Goal: Task Accomplishment & Management: Use online tool/utility

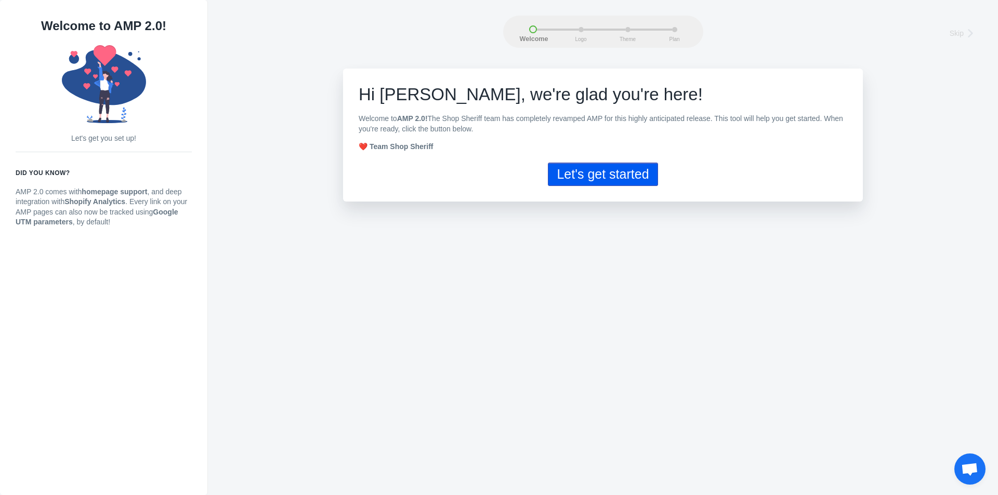
click at [633, 166] on button "Let's get started" at bounding box center [603, 174] width 110 height 23
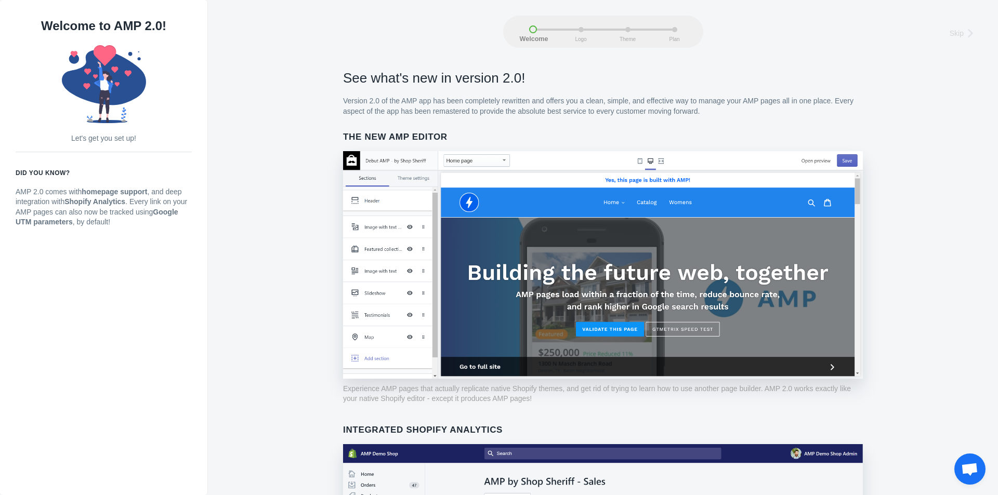
click at [608, 102] on p "Version 2.0 of the AMP app has been completely rewritten and offers you a clean…" at bounding box center [603, 106] width 520 height 20
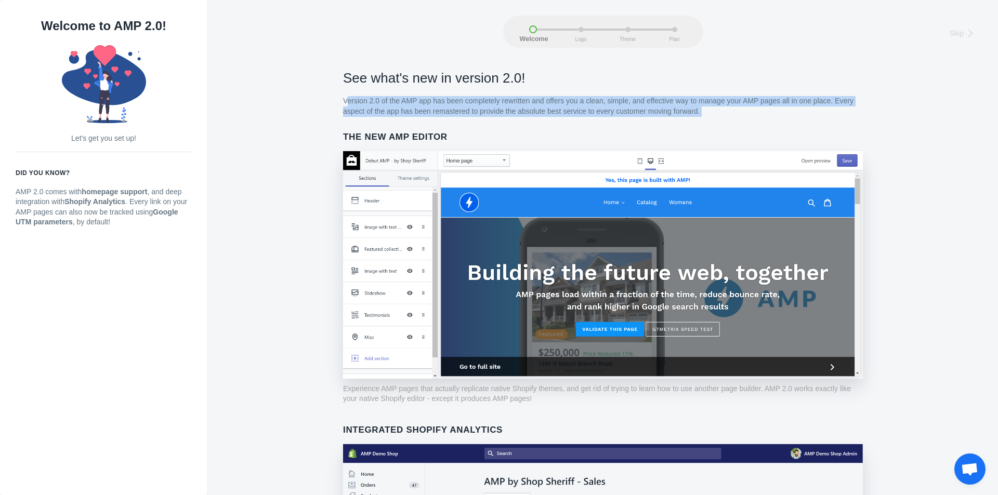
click at [608, 102] on p "Version 2.0 of the AMP app has been completely rewritten and offers you a clean…" at bounding box center [603, 106] width 520 height 20
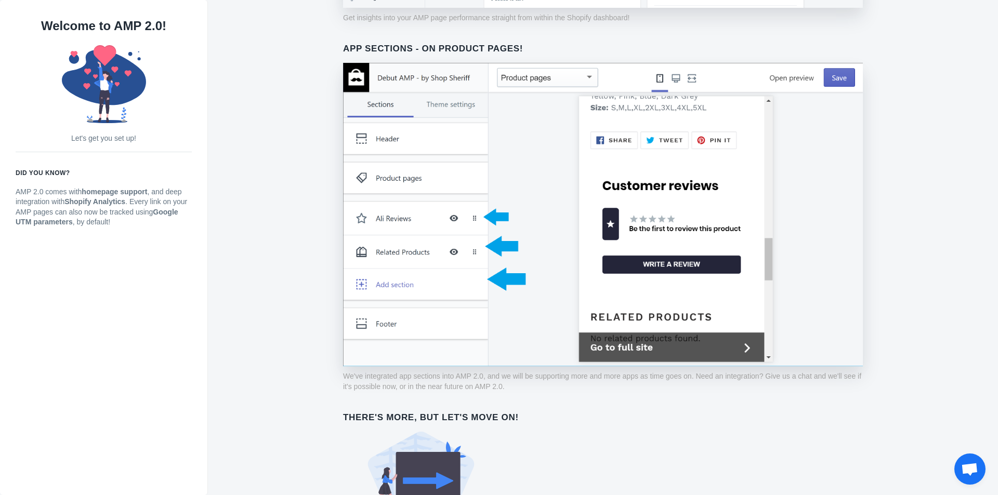
scroll to position [717, 0]
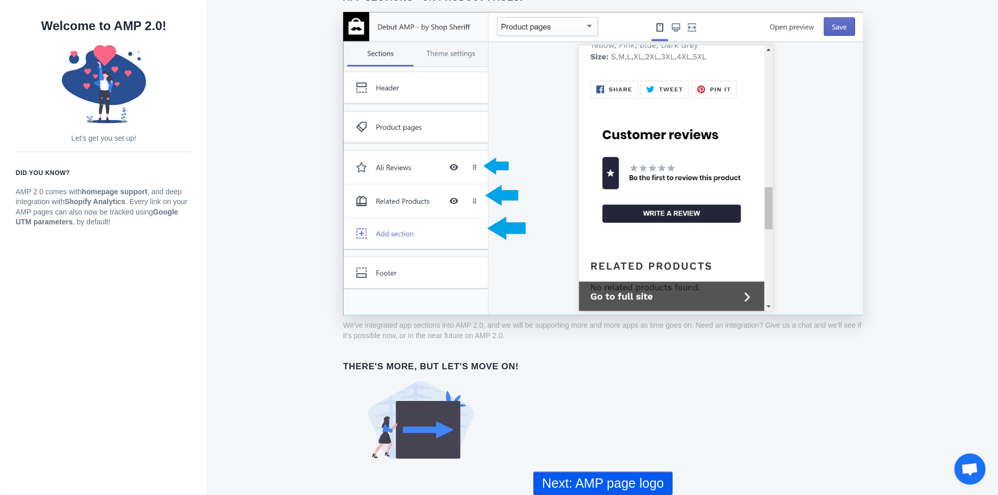
click at [601, 488] on button "Next: AMP page logo" at bounding box center [602, 483] width 139 height 23
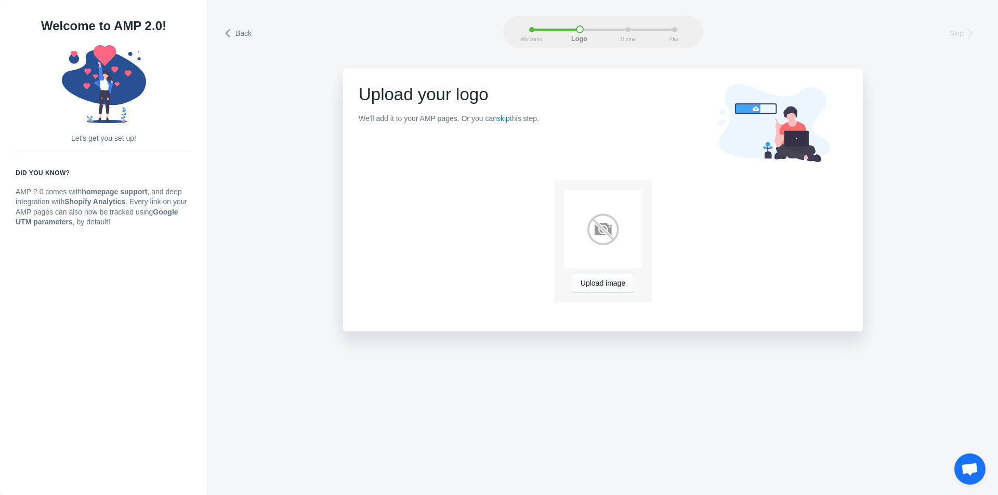
click at [748, 105] on use at bounding box center [774, 123] width 112 height 78
click at [504, 121] on link "skip" at bounding box center [503, 118] width 13 height 8
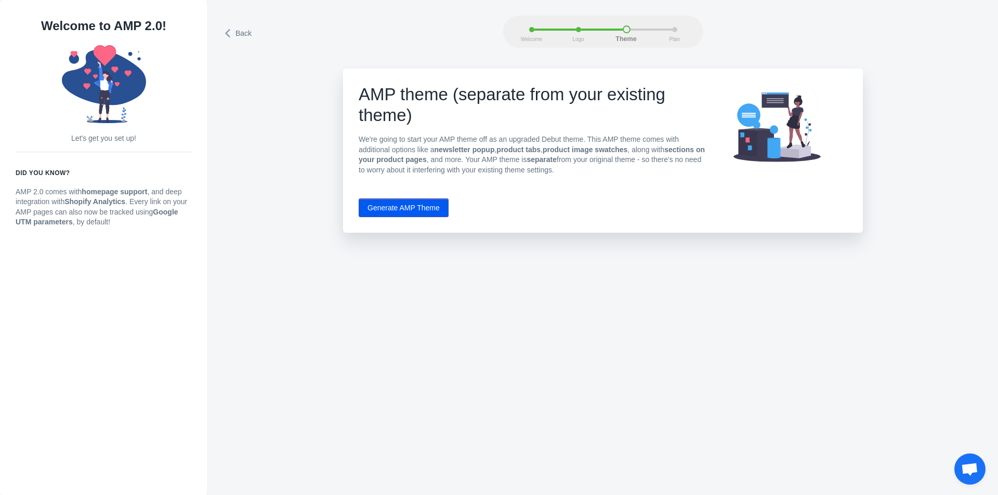
click at [428, 206] on button "Generate AMP Theme" at bounding box center [404, 208] width 90 height 19
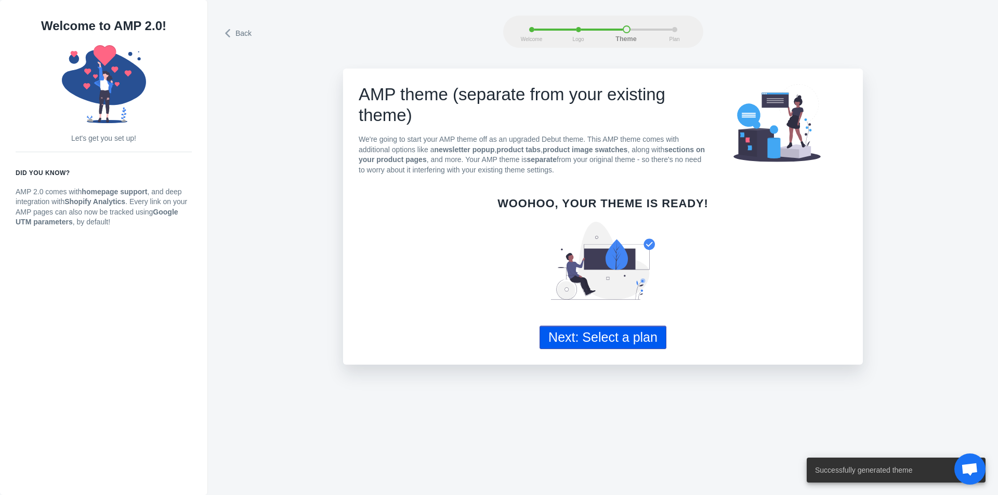
click at [586, 334] on button "Next: Select a plan" at bounding box center [603, 337] width 127 height 23
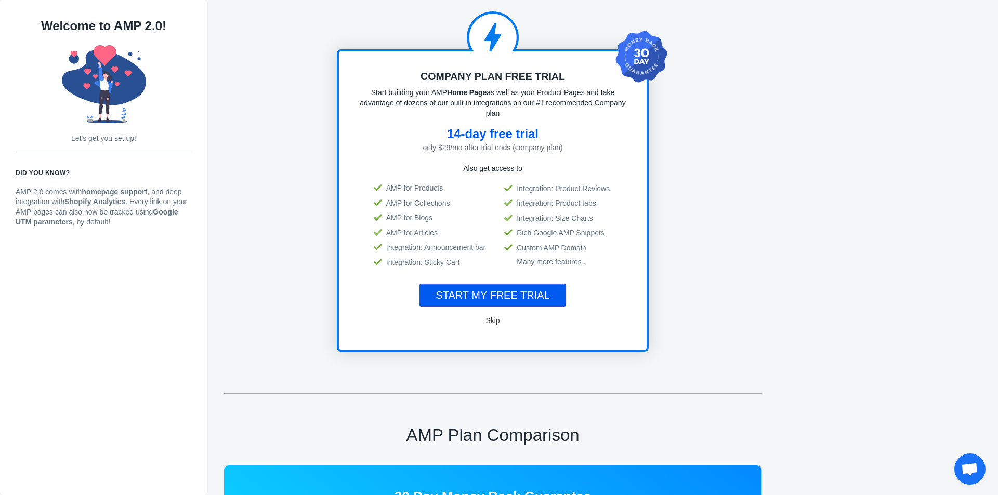
scroll to position [208, 0]
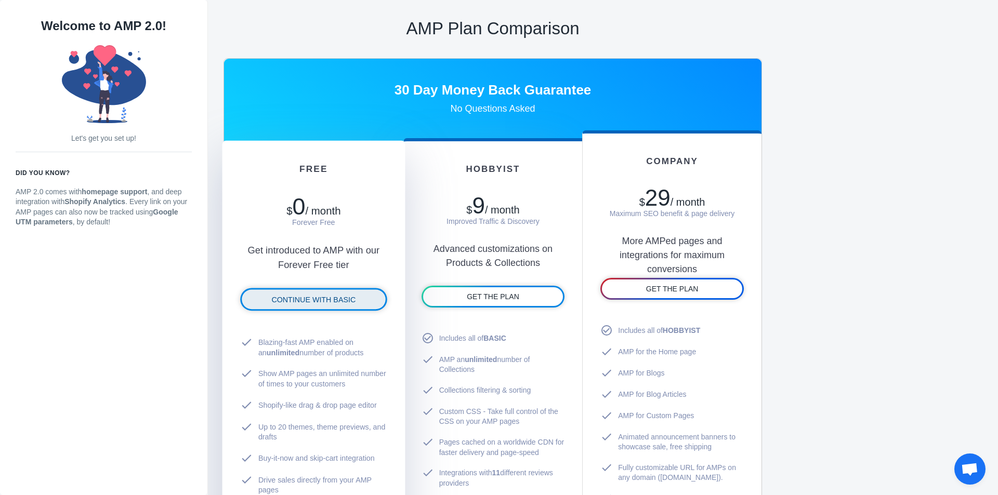
click at [323, 296] on span "CONTINUE WITH BASIC" at bounding box center [313, 300] width 84 height 8
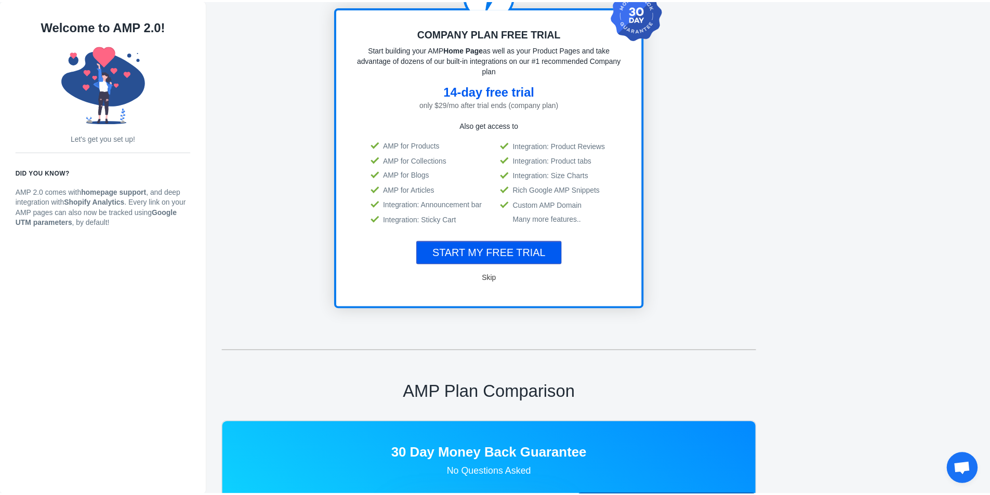
scroll to position [1, 0]
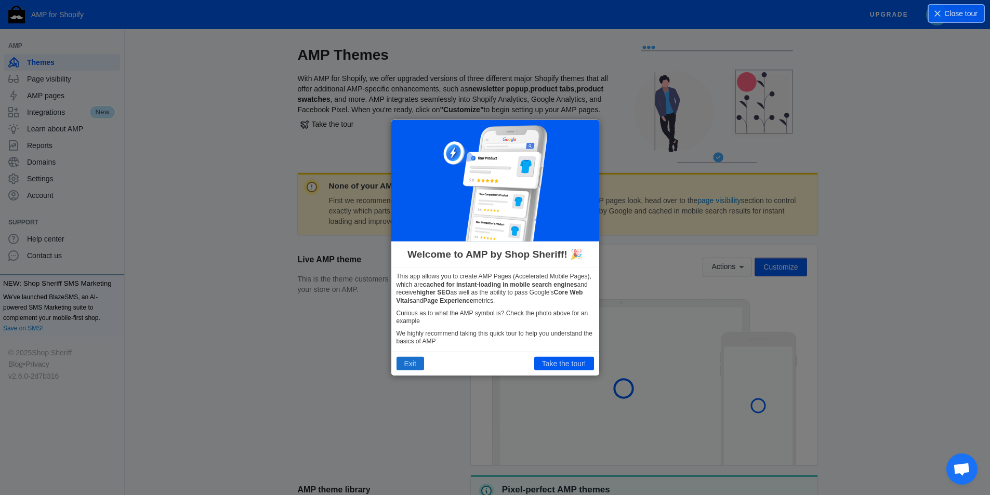
click at [405, 361] on button "Exit" at bounding box center [411, 364] width 28 height 14
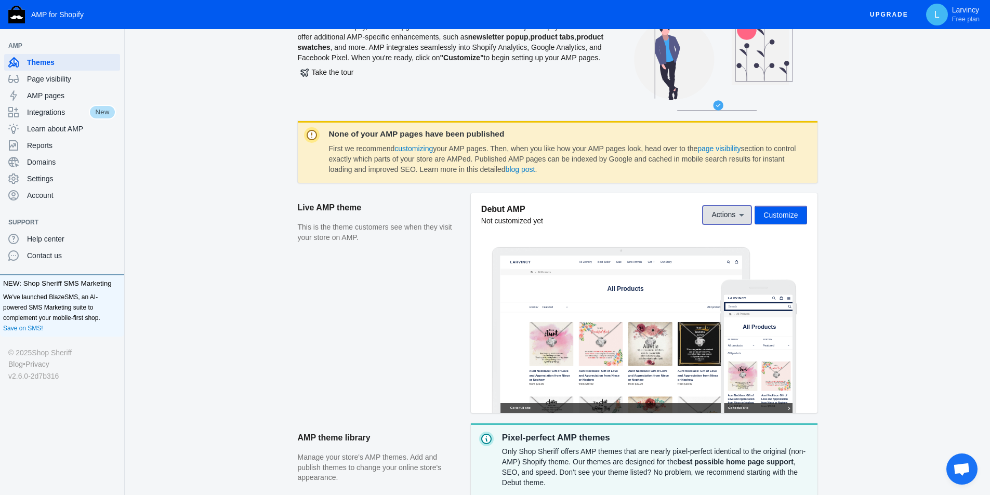
click at [735, 223] on button "Actions" at bounding box center [727, 215] width 49 height 19
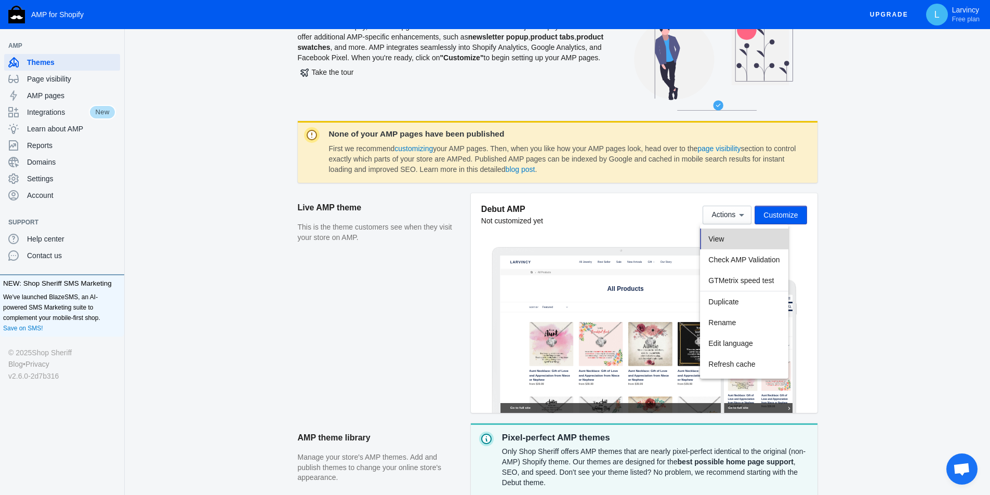
click at [733, 231] on button "View" at bounding box center [744, 239] width 88 height 21
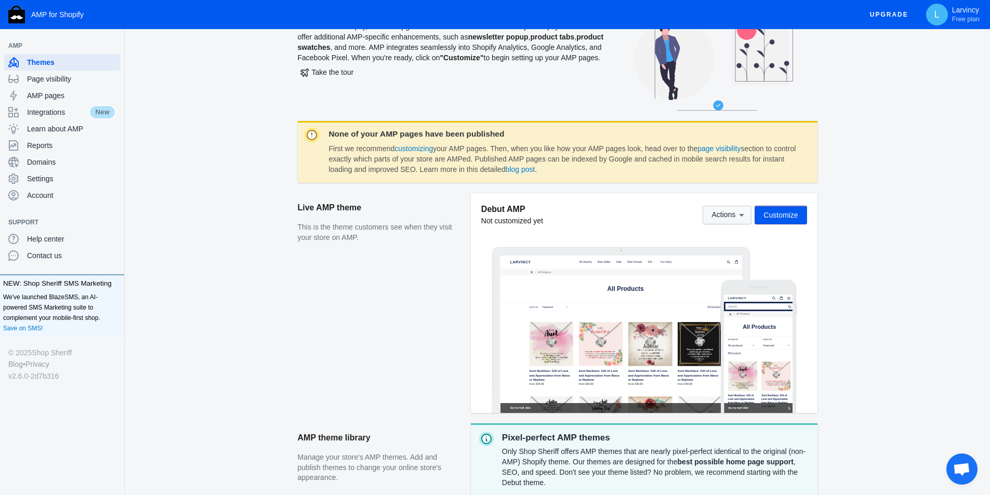
click at [734, 224] on div "Debut AMP Not customized yet Actions Customize" at bounding box center [644, 215] width 326 height 22
click at [734, 221] on button "Actions" at bounding box center [727, 215] width 49 height 19
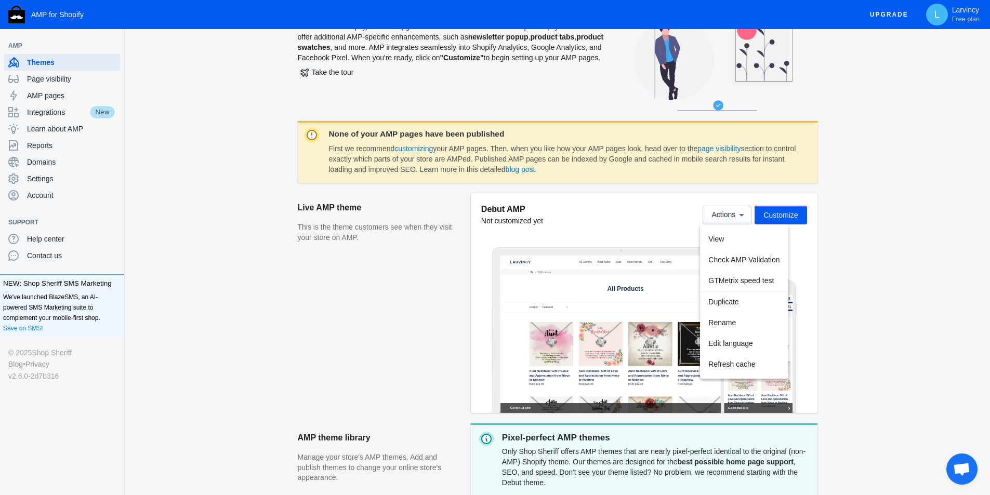
drag, startPoint x: 628, startPoint y: 230, endPoint x: 604, endPoint y: 231, distance: 23.4
click at [627, 229] on div at bounding box center [495, 247] width 990 height 495
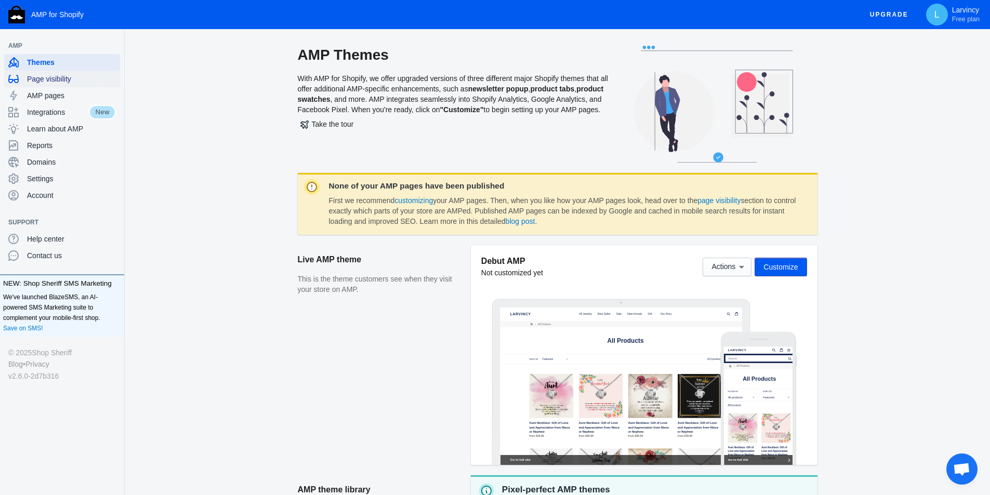
click at [59, 78] on span "Page visibility" at bounding box center [71, 79] width 89 height 10
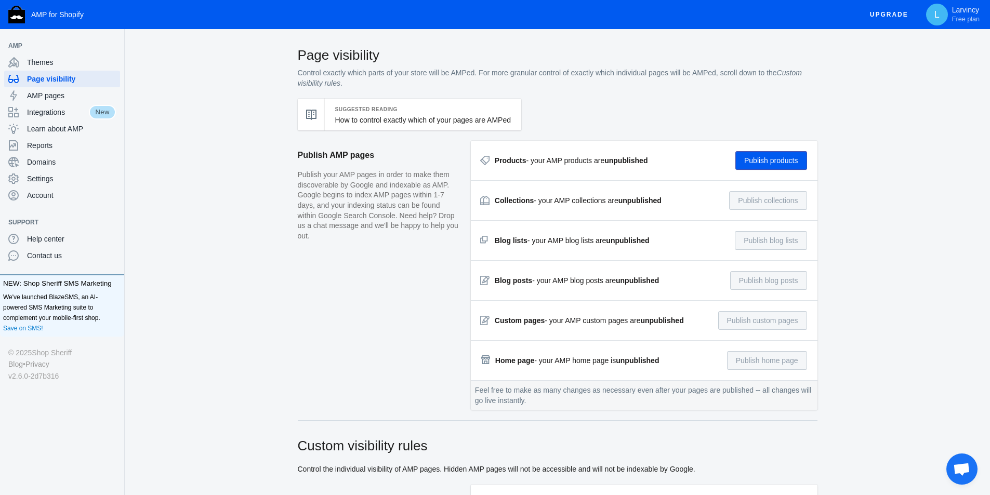
click at [584, 159] on div "Products - your AMP products are unpublished" at bounding box center [571, 160] width 153 height 10
click at [76, 96] on span "AMP pages" at bounding box center [71, 95] width 89 height 10
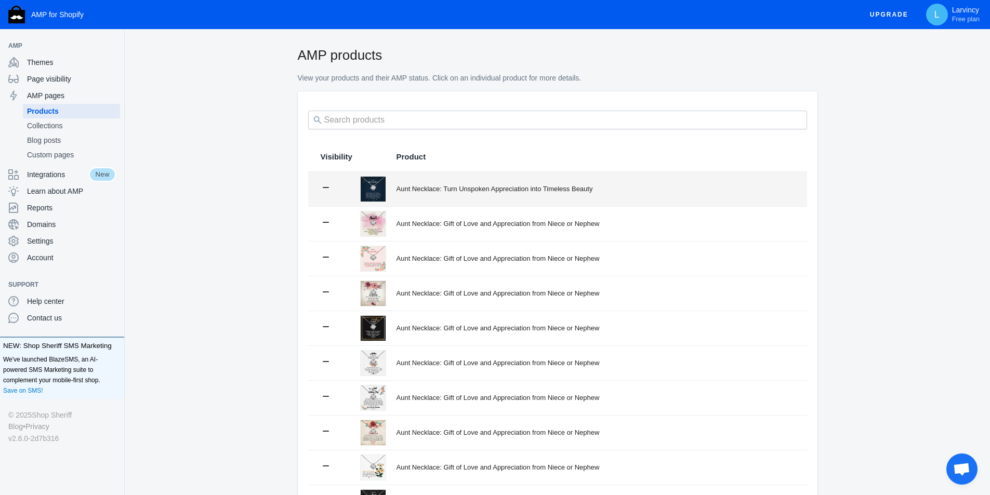
click at [435, 189] on div "Aunt Necklace: Turn Unspoken Appreciation into Timeless Beauty" at bounding box center [596, 189] width 398 height 10
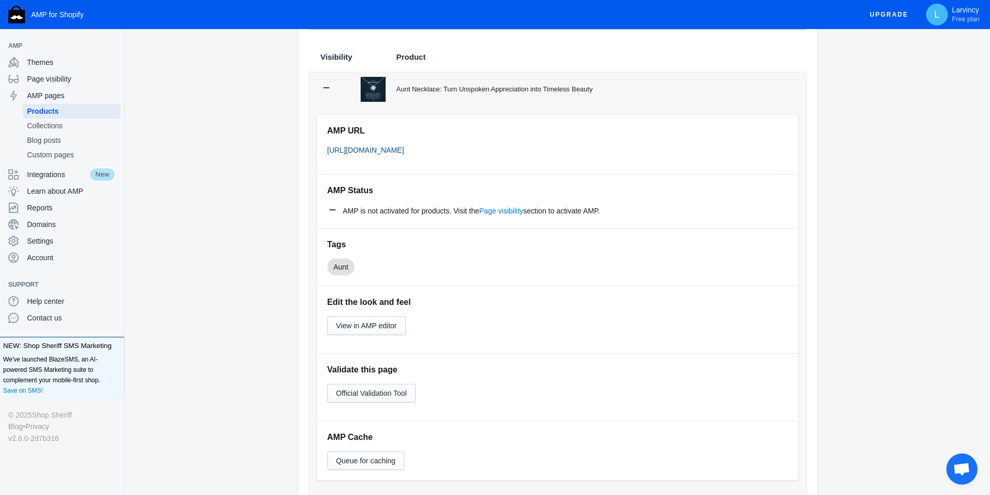
scroll to position [104, 0]
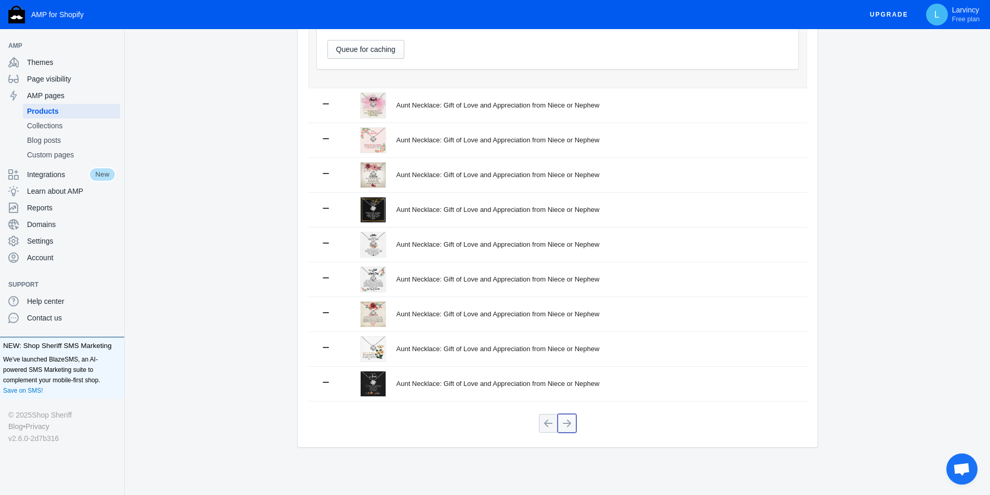
click at [565, 422] on button at bounding box center [567, 423] width 19 height 19
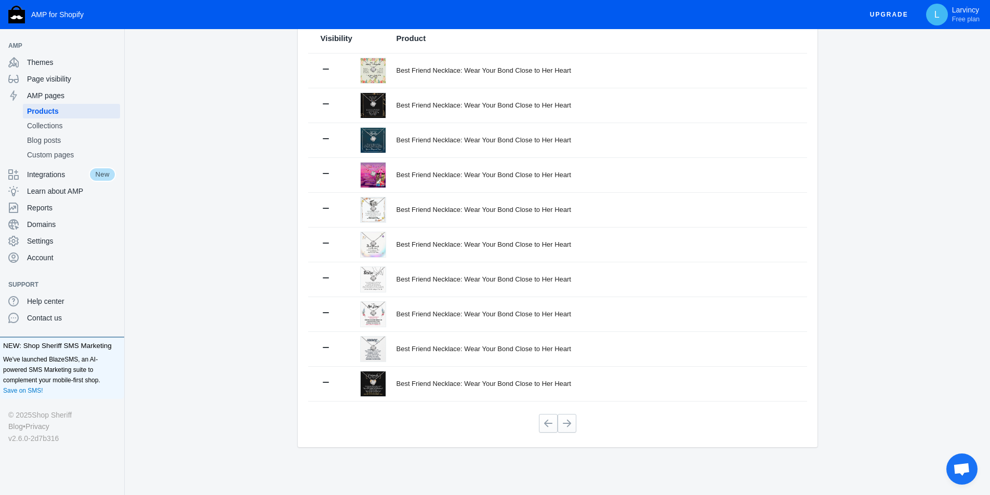
scroll to position [0, 0]
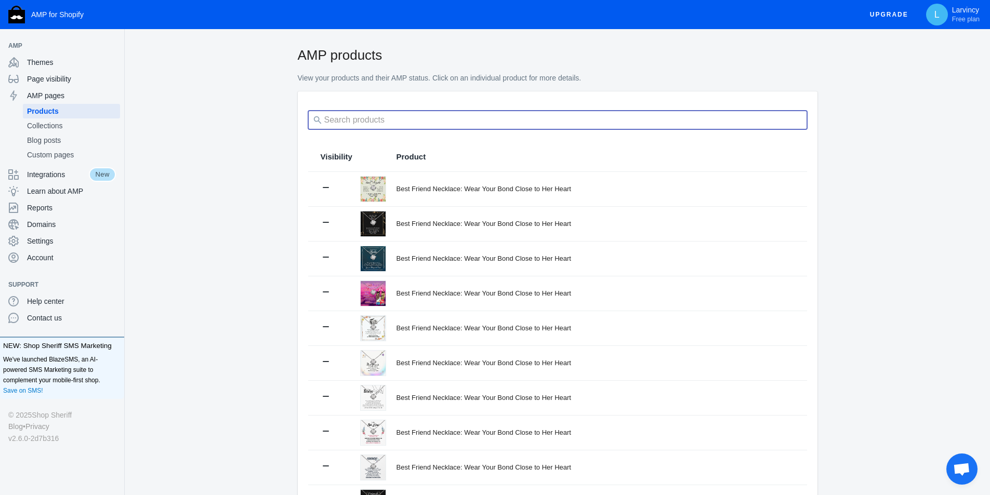
click at [422, 122] on input "search" at bounding box center [557, 120] width 499 height 19
type input "bracelet"
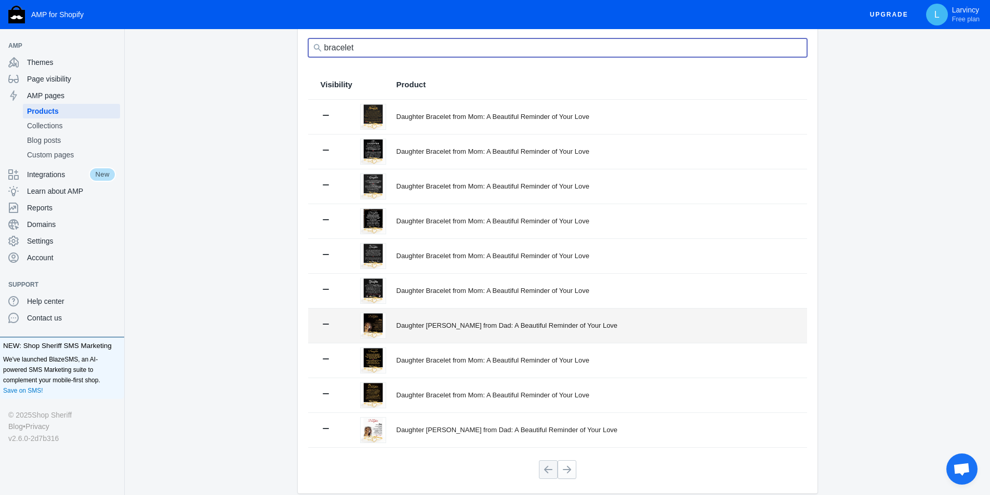
scroll to position [119, 0]
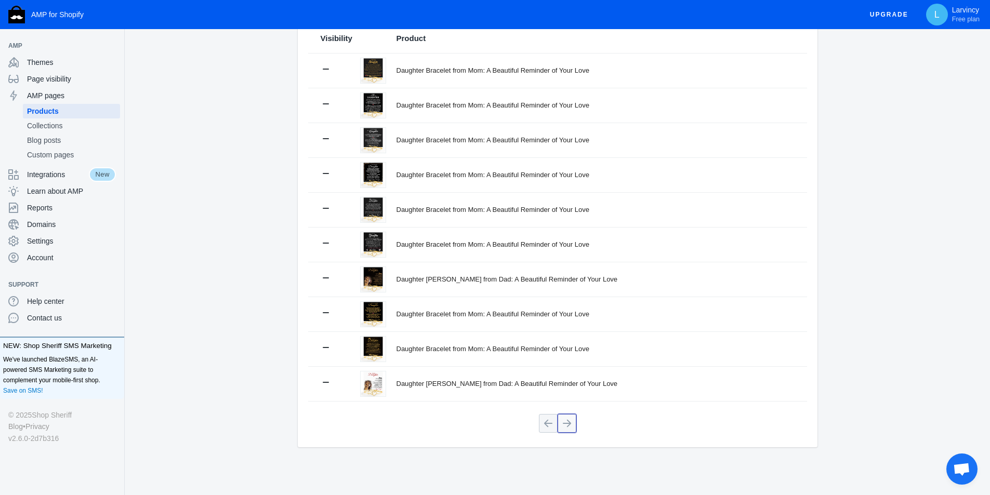
click at [575, 421] on button at bounding box center [567, 423] width 19 height 19
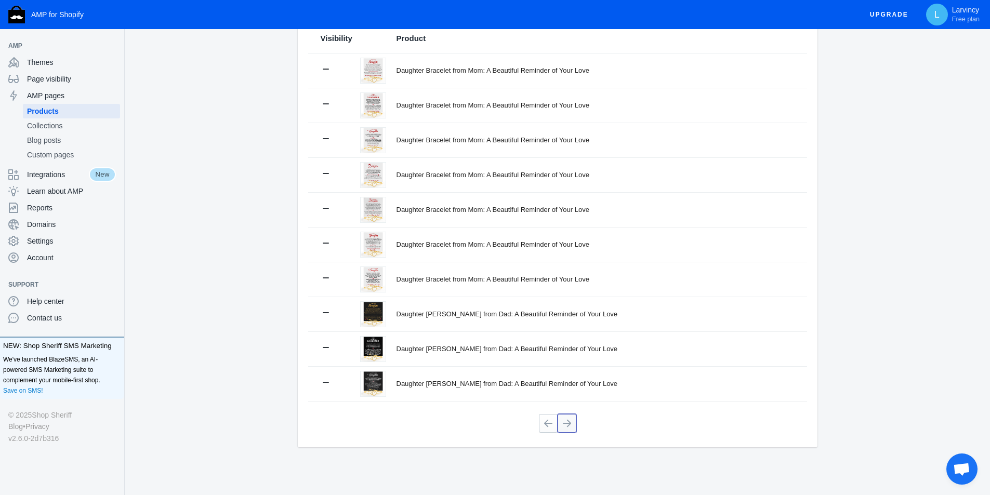
click at [566, 419] on button at bounding box center [567, 423] width 19 height 19
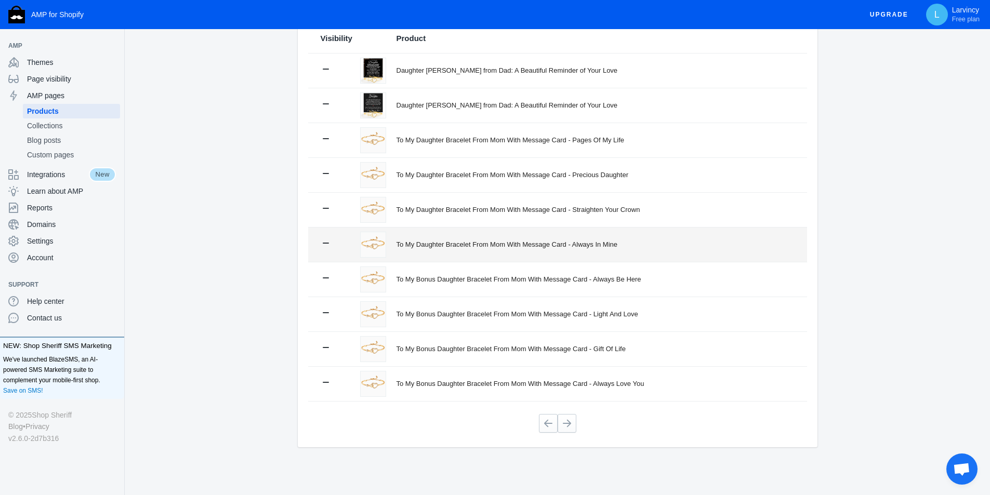
click at [458, 245] on div "To My Daughter Bracelet From Mom With Message Card - Always In Mine" at bounding box center [596, 245] width 398 height 10
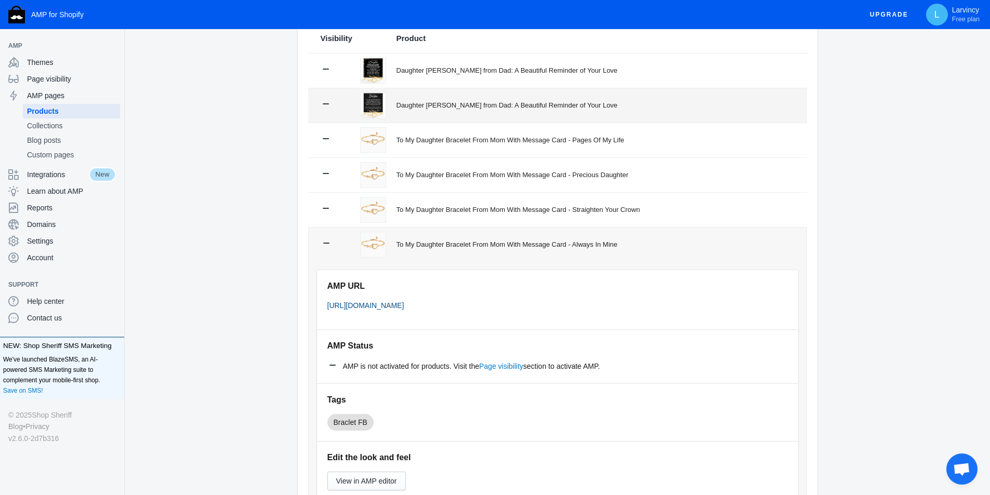
scroll to position [0, 0]
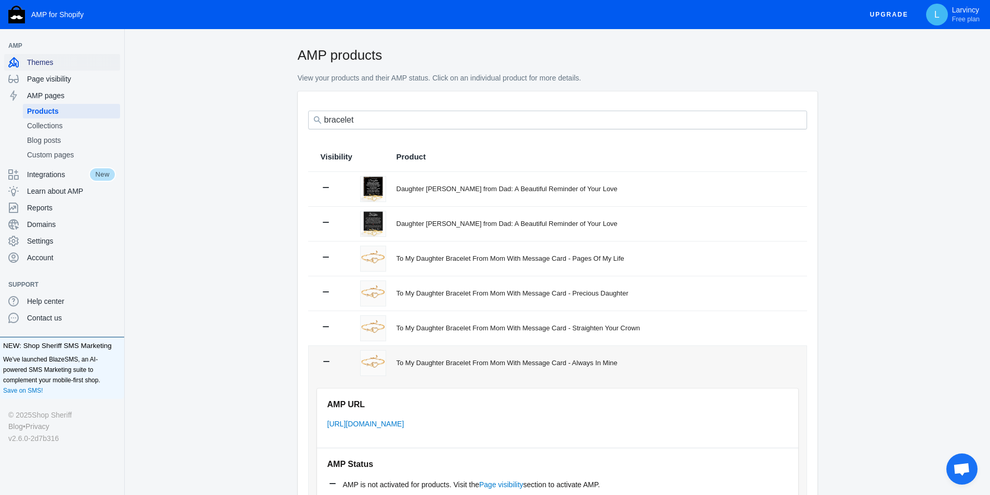
click at [105, 67] on div "Themes" at bounding box center [62, 62] width 108 height 17
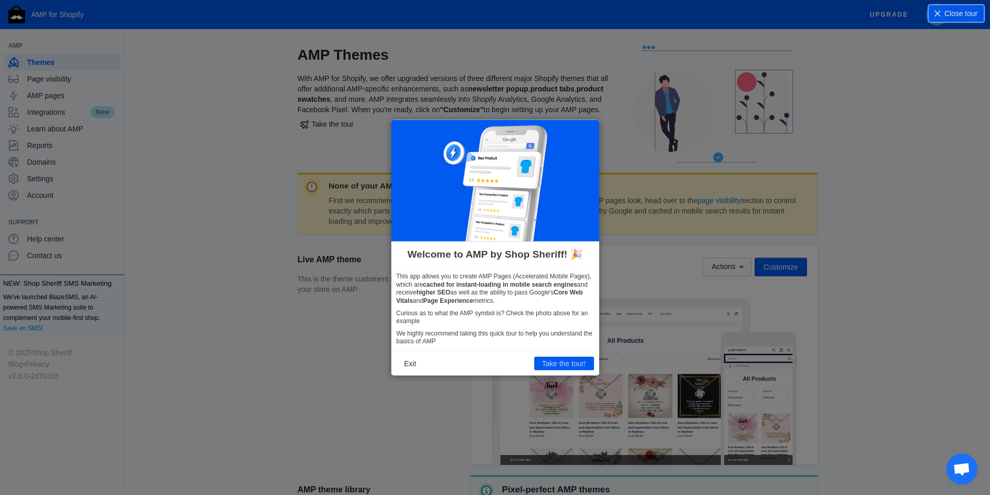
click at [258, 319] on icon at bounding box center [499, 247] width 998 height 495
click at [425, 366] on footer "Exit Take the tour!" at bounding box center [495, 363] width 208 height 24
click at [409, 365] on button "Exit" at bounding box center [411, 364] width 28 height 14
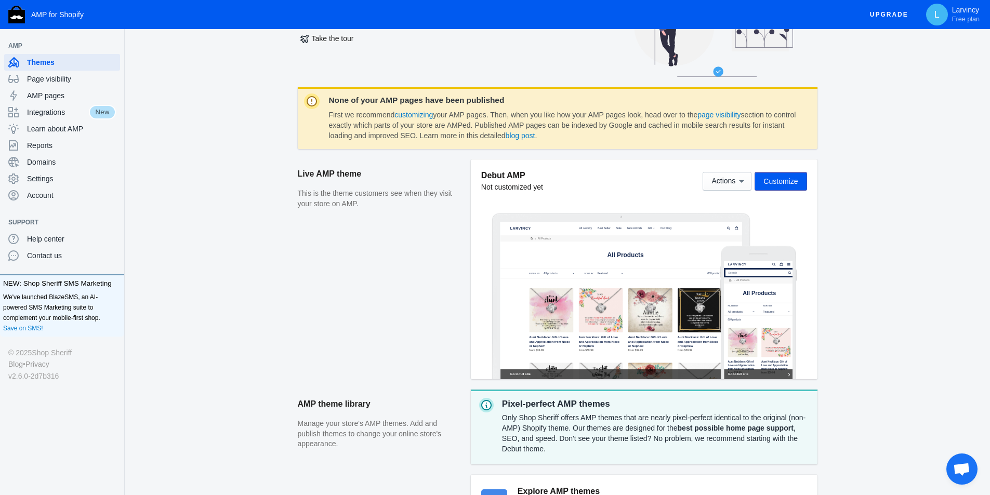
scroll to position [230, 0]
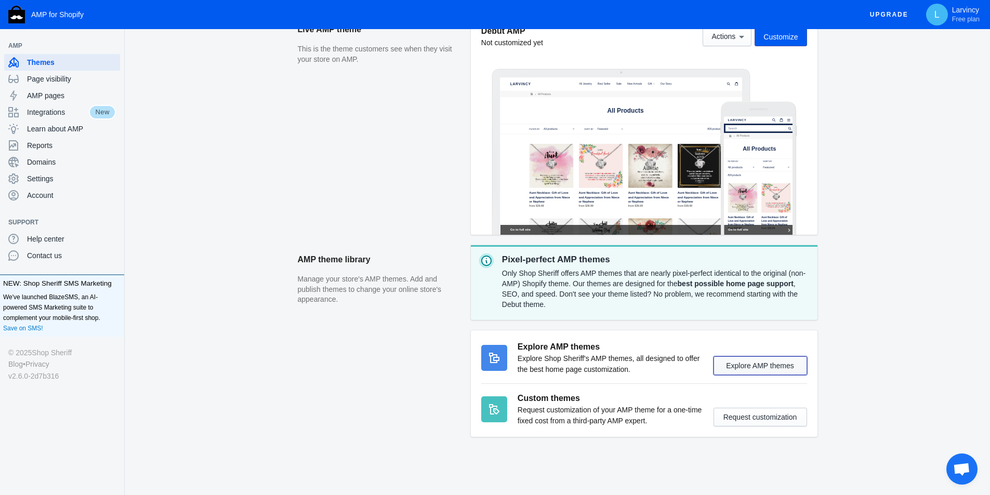
click at [765, 366] on button "Explore AMP themes" at bounding box center [761, 366] width 94 height 19
